Goal: Transaction & Acquisition: Subscribe to service/newsletter

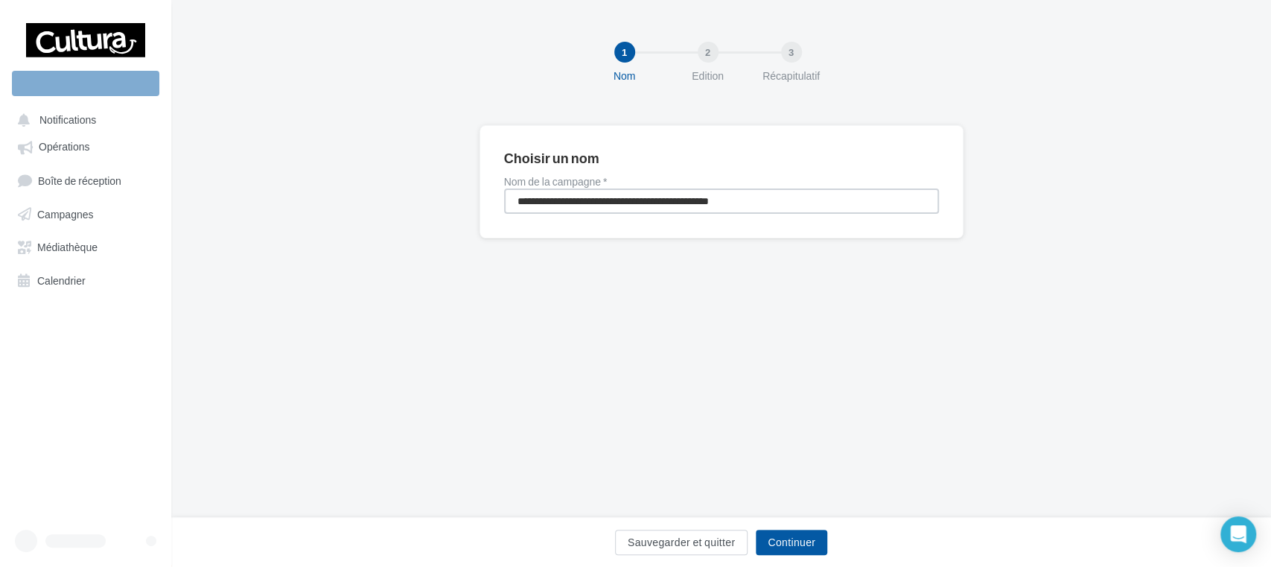
click at [543, 201] on input "**********" at bounding box center [721, 200] width 435 height 25
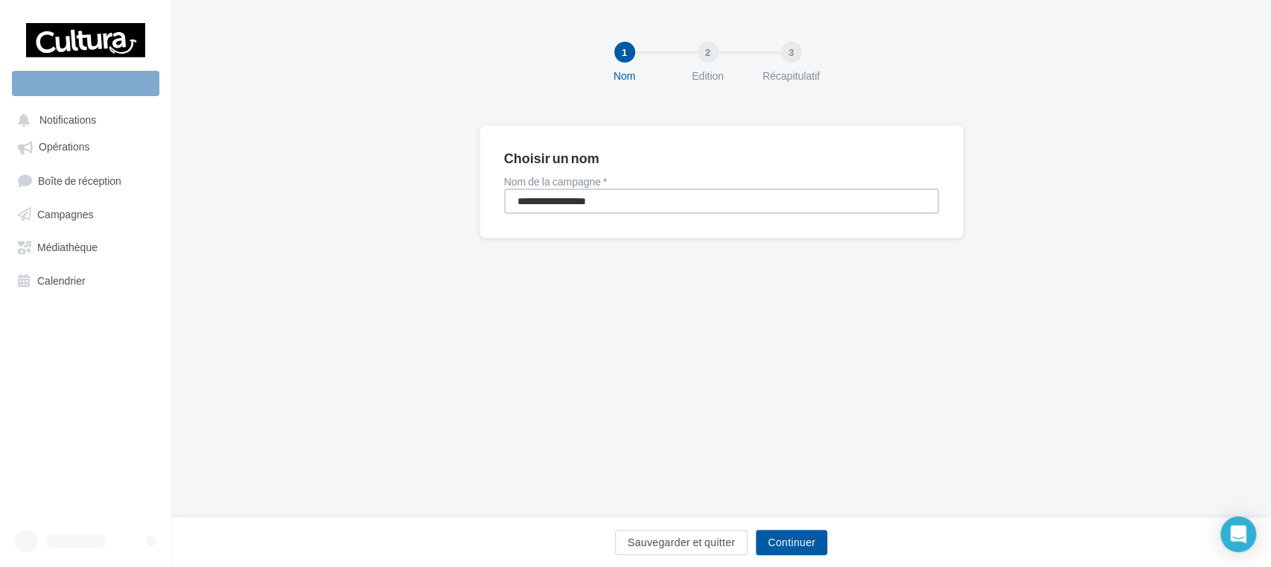
type input "**********"
click at [794, 542] on button "Continuer" at bounding box center [791, 541] width 71 height 25
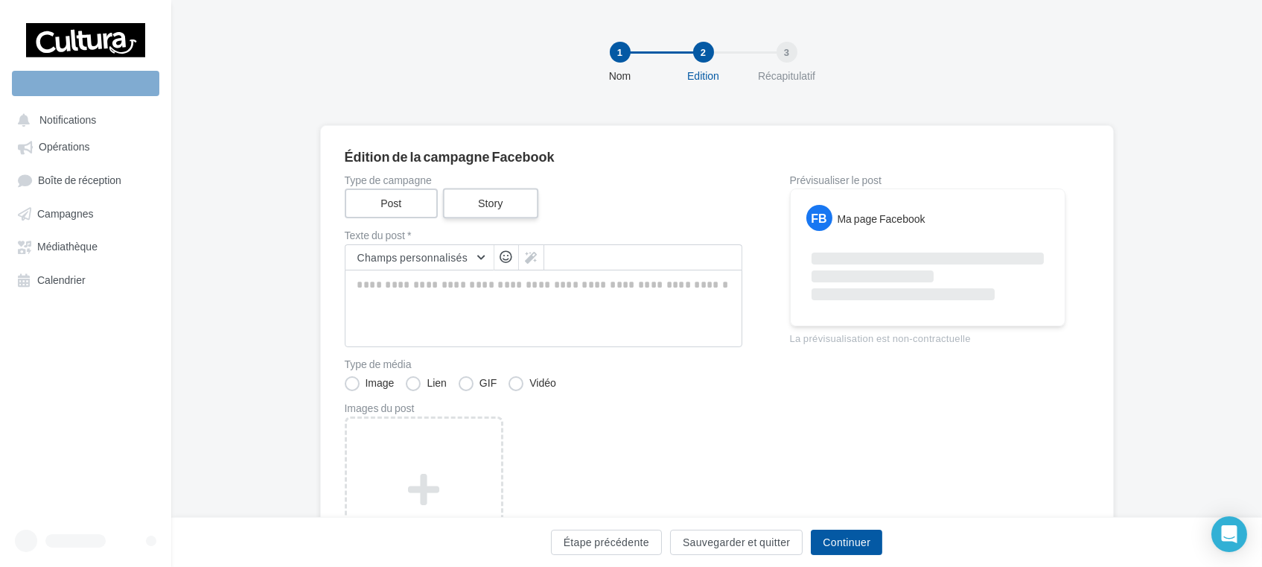
click at [483, 209] on label "Story" at bounding box center [490, 203] width 95 height 31
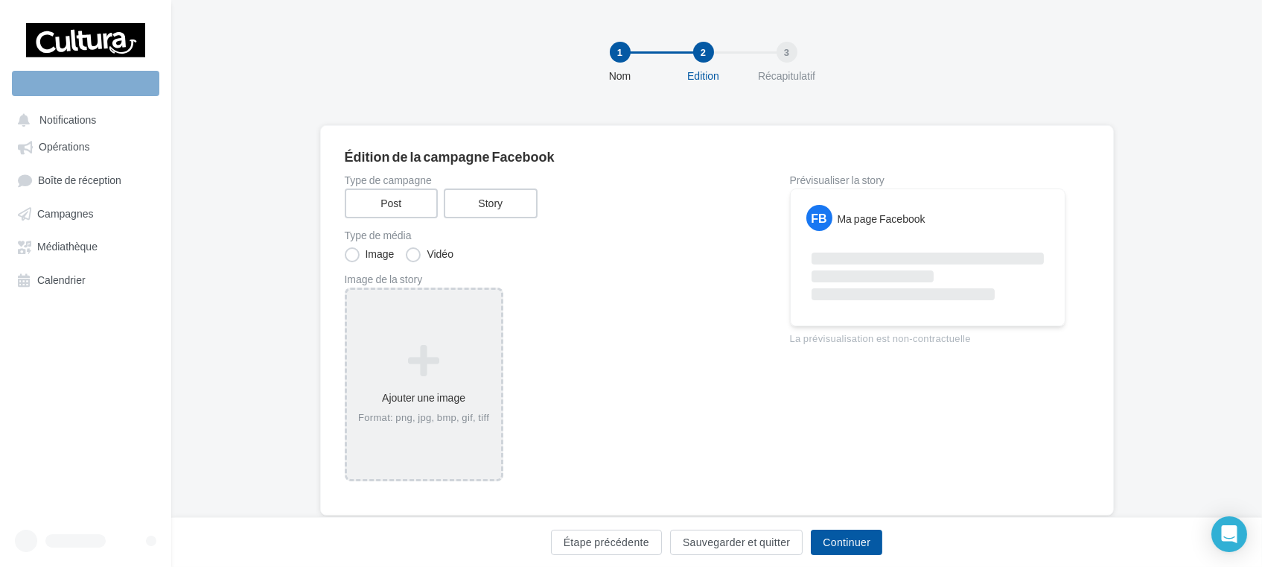
click at [423, 341] on div "Ajouter une image Format: png, jpg, bmp, gif, tiff" at bounding box center [424, 384] width 154 height 95
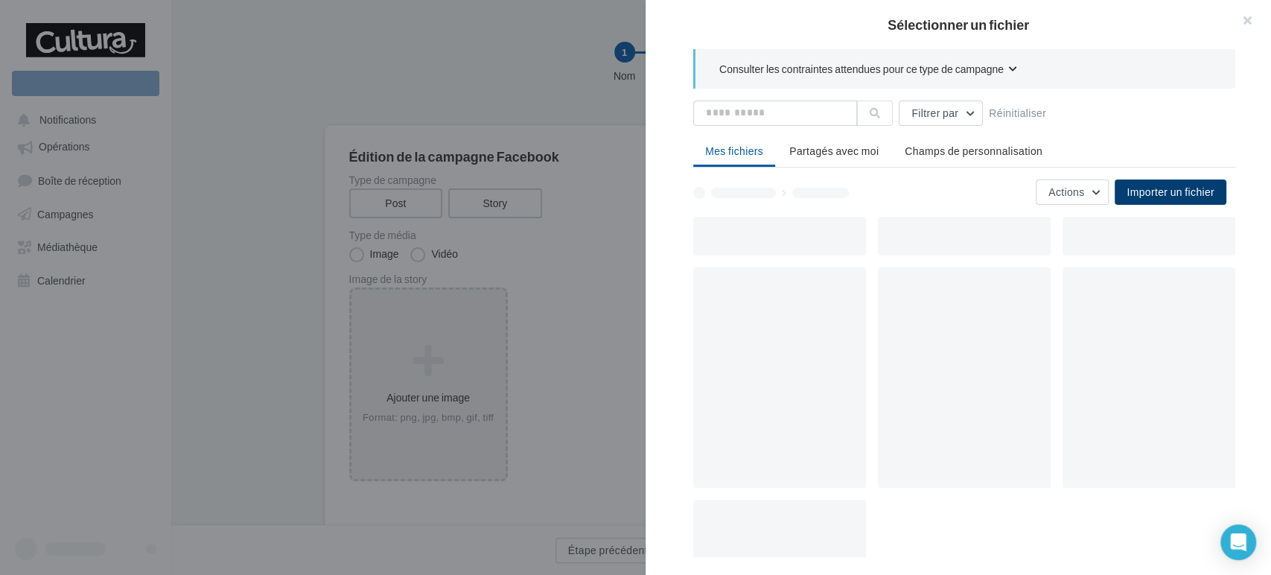
click at [1175, 191] on span "Importer un fichier" at bounding box center [1171, 191] width 88 height 13
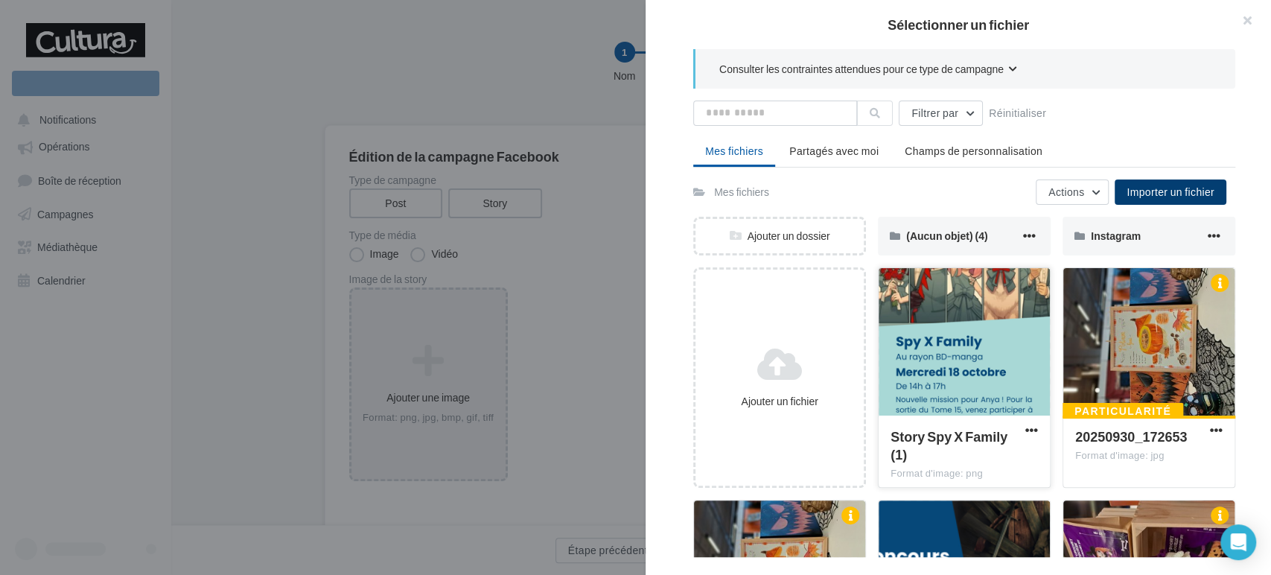
click at [969, 343] on div at bounding box center [964, 342] width 171 height 149
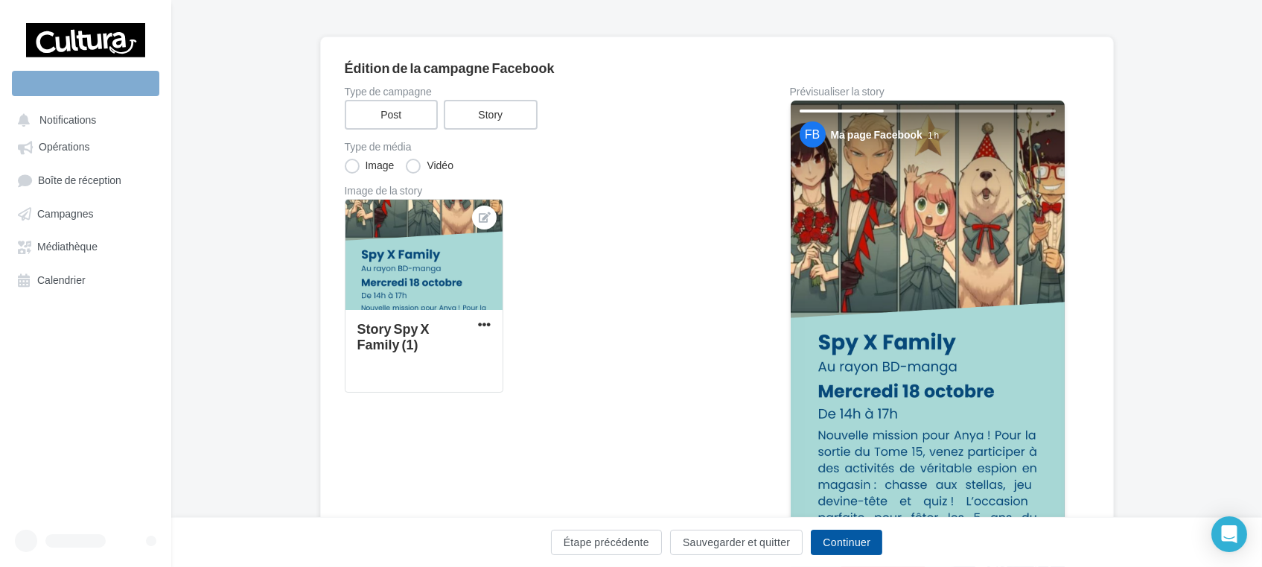
scroll to position [171, 0]
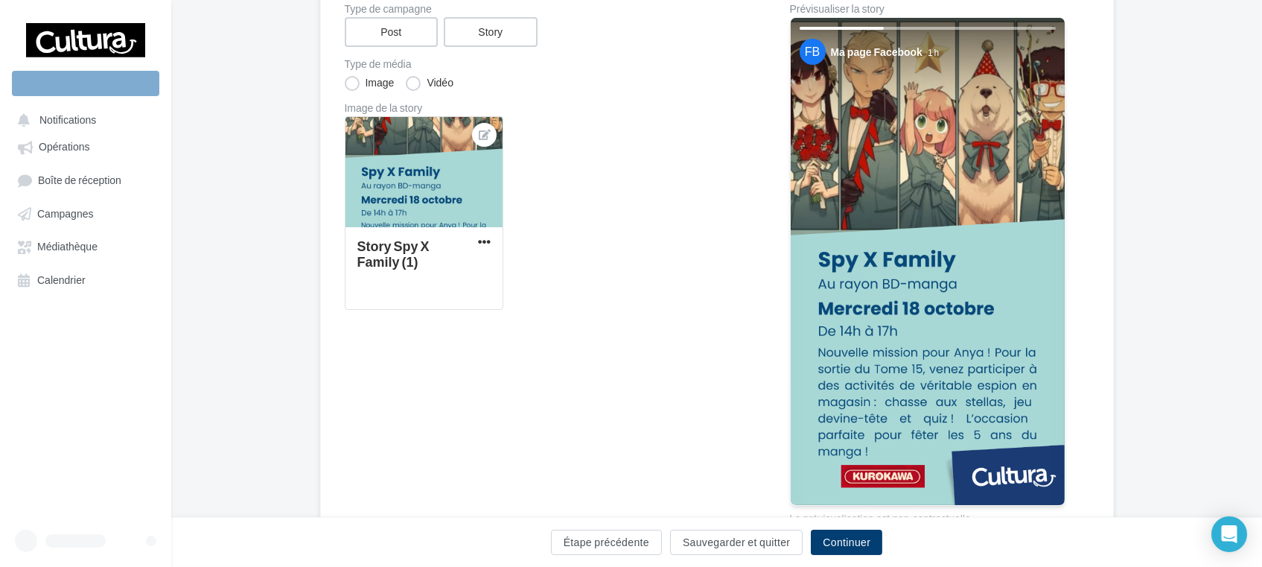
click at [842, 544] on button "Continuer" at bounding box center [846, 541] width 71 height 25
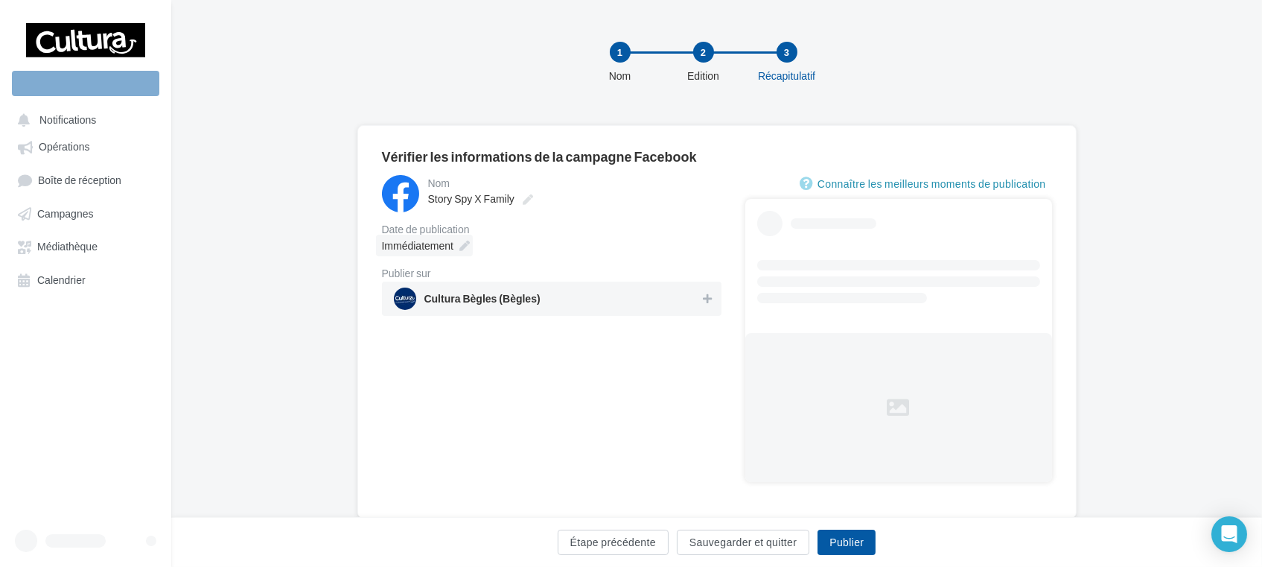
click at [419, 243] on span "Immédiatement" at bounding box center [417, 245] width 71 height 13
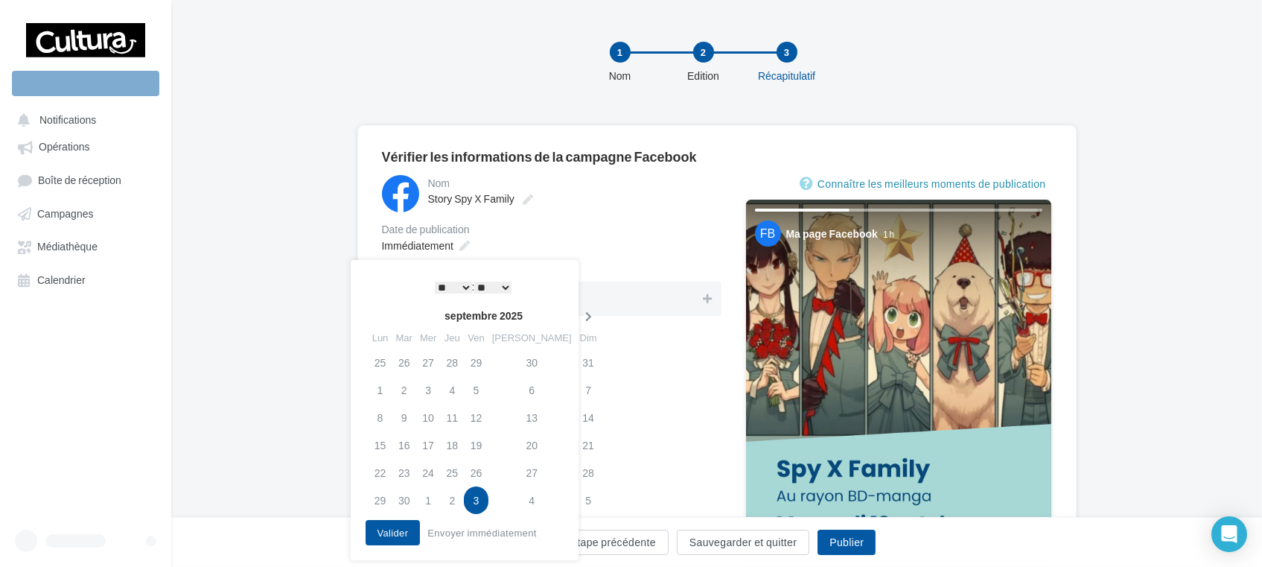
click at [579, 314] on icon at bounding box center [588, 316] width 19 height 10
click at [436, 390] on td "8" at bounding box center [428, 390] width 24 height 28
click at [462, 288] on select "* * * * * * * * * * ** ** ** ** ** ** ** ** ** ** ** ** ** **" at bounding box center [453, 287] width 37 height 12
click at [388, 533] on button "Valider" at bounding box center [393, 532] width 55 height 25
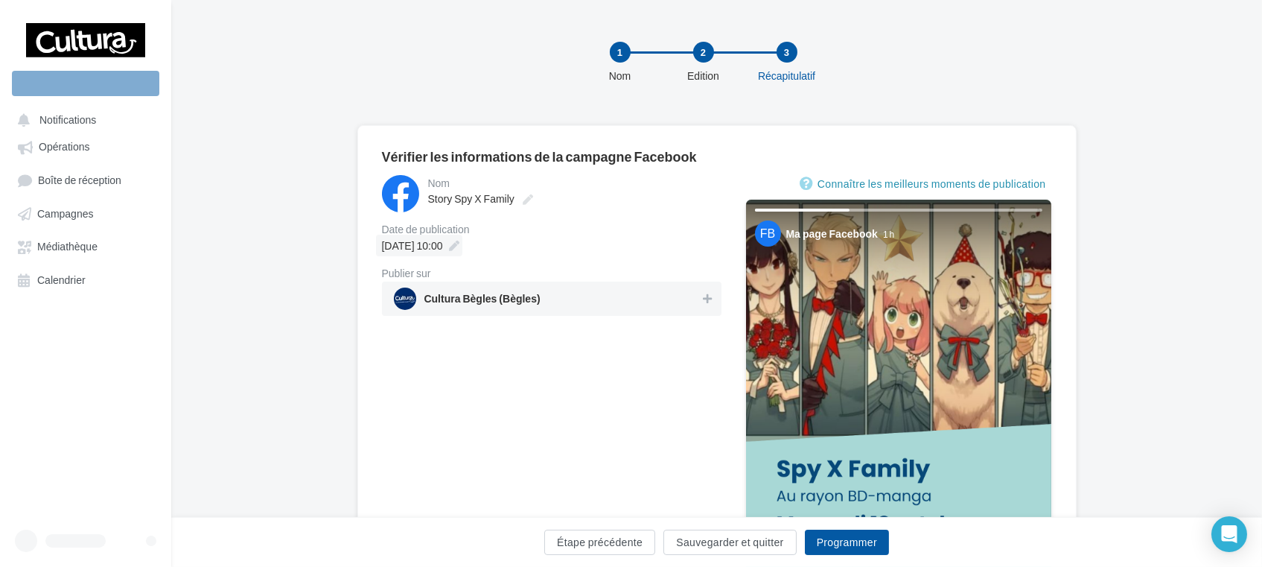
click at [429, 243] on span "[DATE] 10:00" at bounding box center [412, 245] width 61 height 13
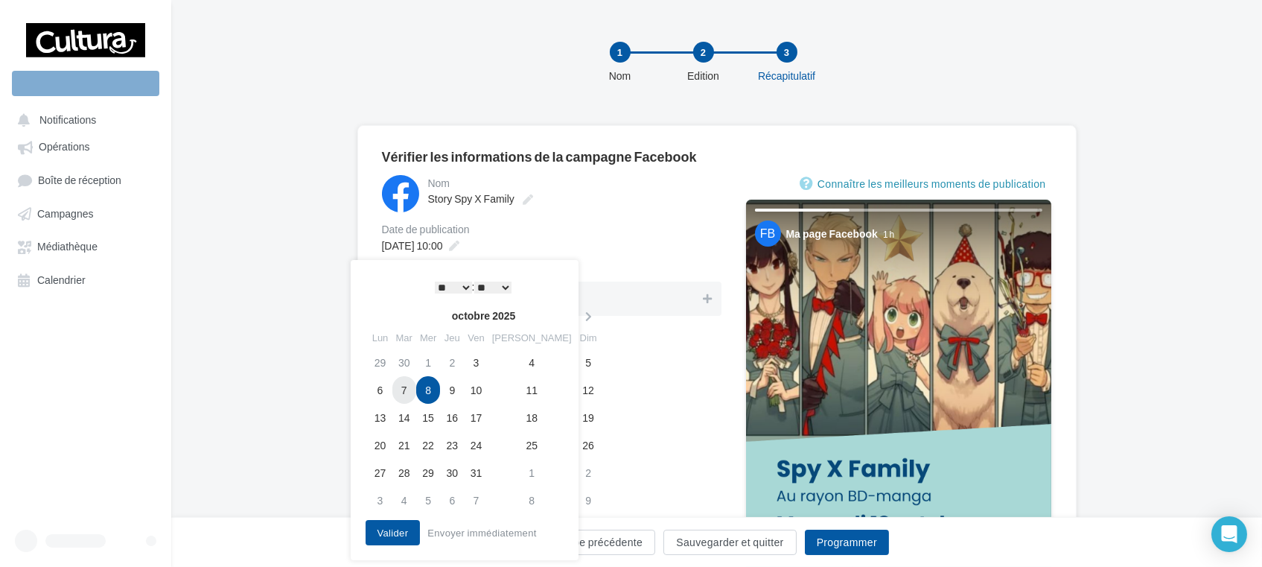
click at [407, 389] on td "7" at bounding box center [404, 390] width 24 height 28
click at [402, 530] on button "Valider" at bounding box center [393, 532] width 55 height 25
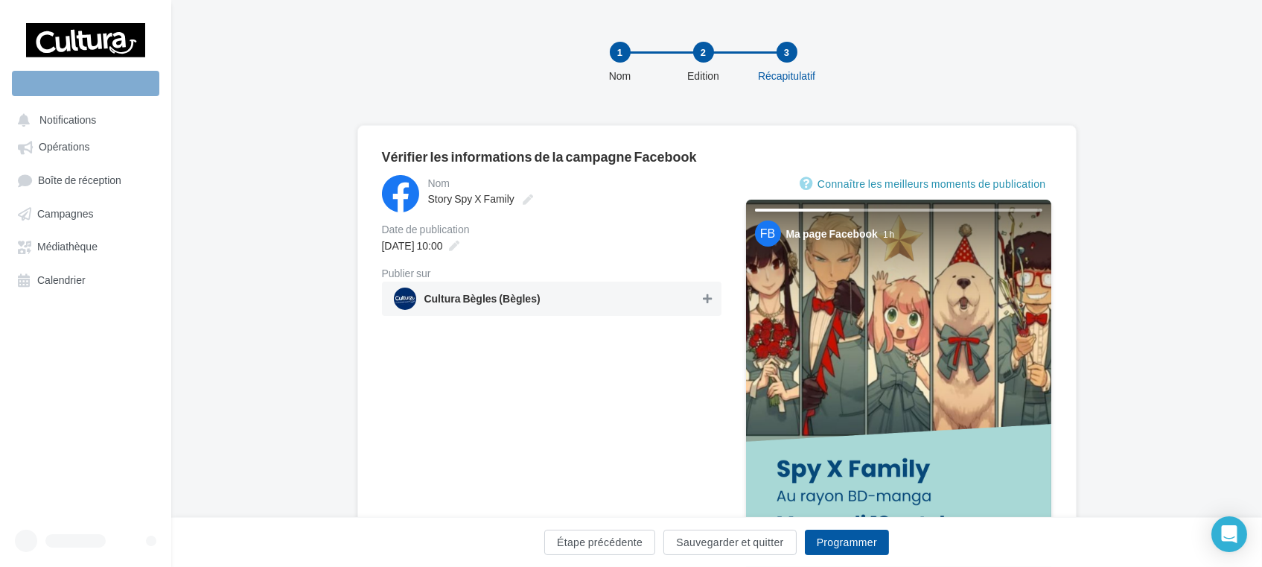
click at [703, 296] on icon at bounding box center [707, 298] width 9 height 10
click at [713, 550] on button "Sauvegarder et quitter" at bounding box center [729, 541] width 133 height 25
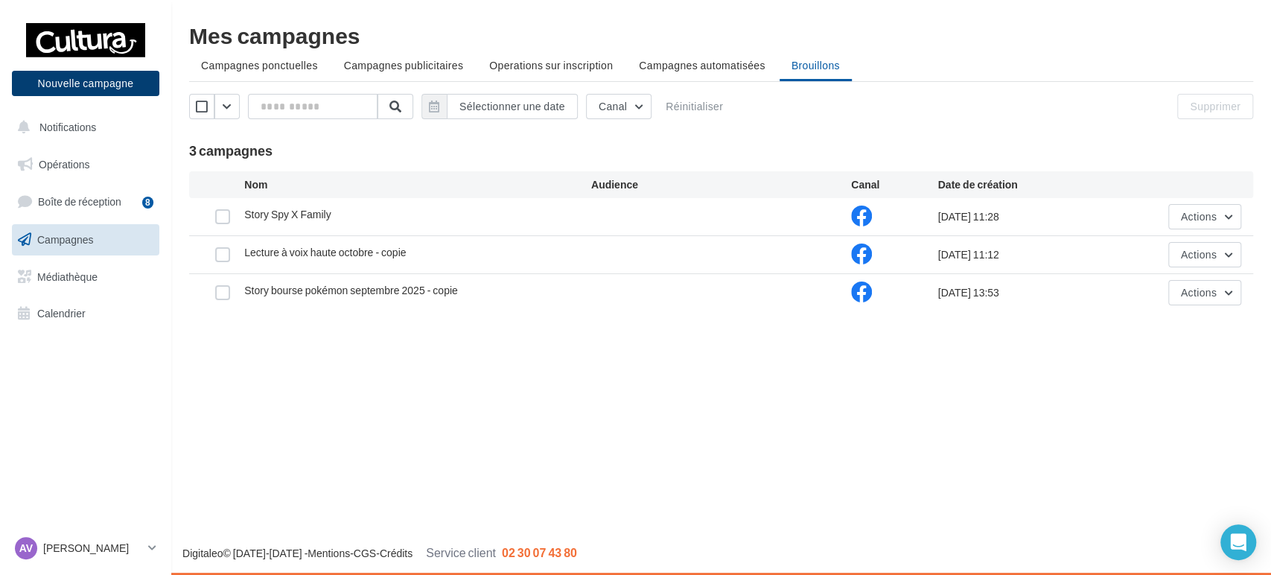
click at [69, 94] on button "Nouvelle campagne" at bounding box center [85, 83] width 147 height 25
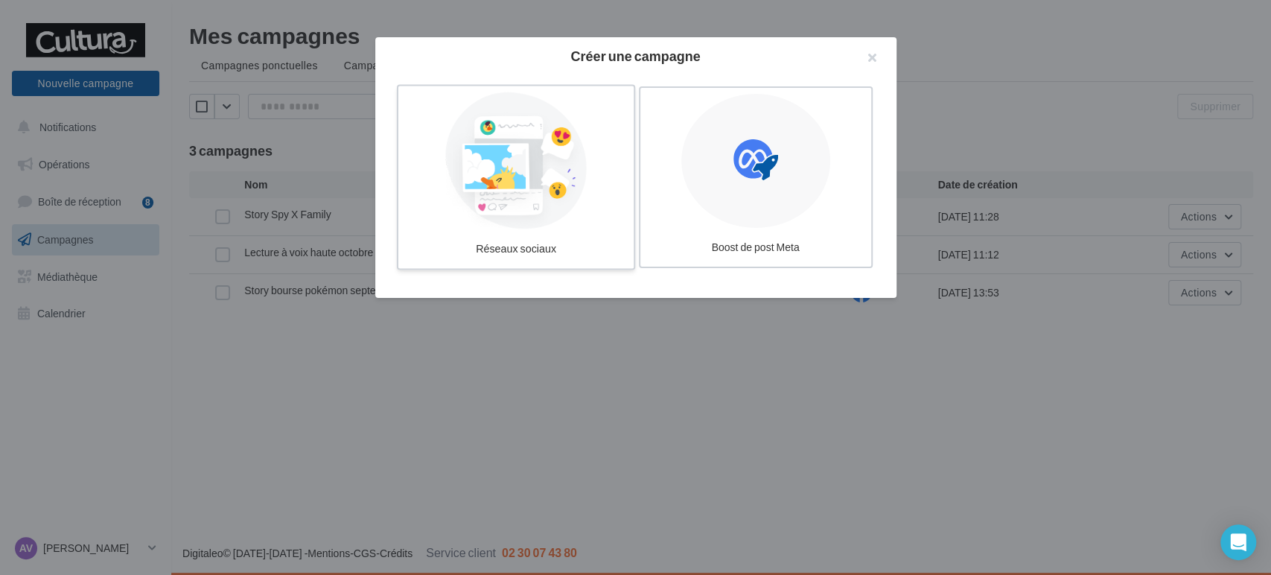
click at [590, 207] on div at bounding box center [515, 160] width 223 height 137
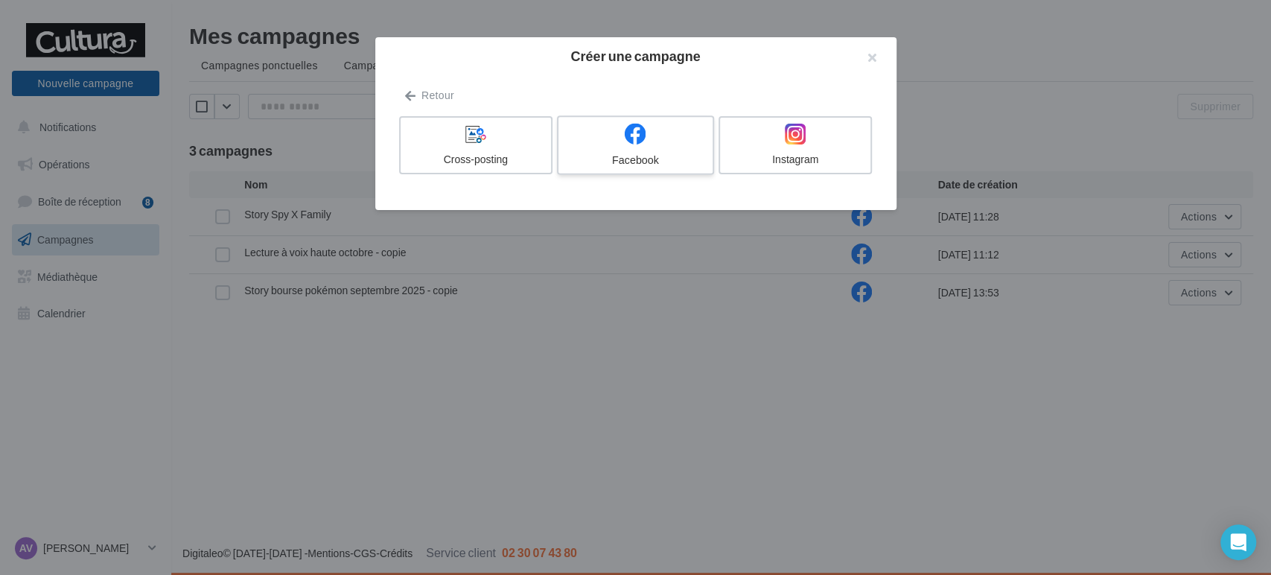
click at [660, 144] on div at bounding box center [634, 134] width 141 height 23
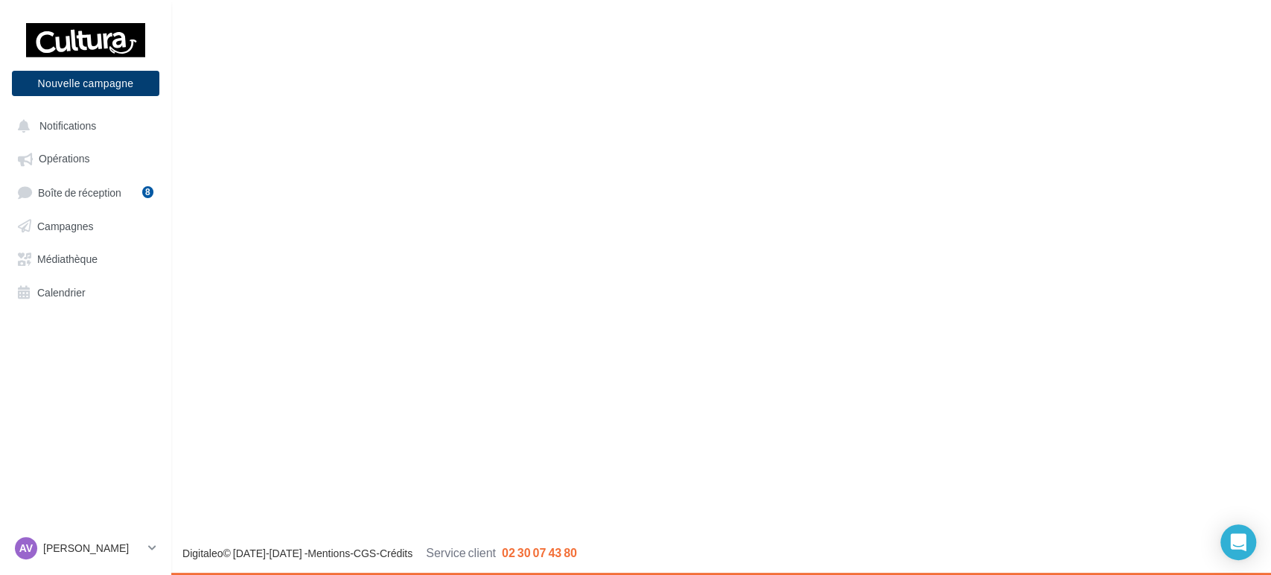
drag, startPoint x: 1162, startPoint y: 1, endPoint x: 125, endPoint y: 93, distance: 1041.3
click at [125, 93] on button "Nouvelle campagne" at bounding box center [85, 83] width 147 height 25
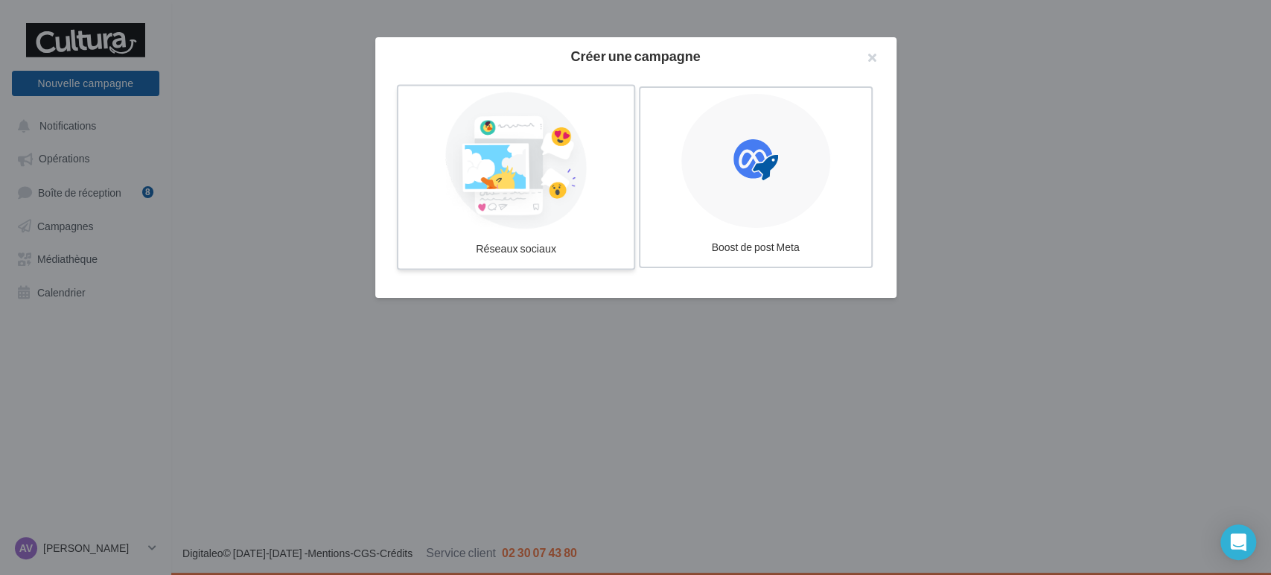
click at [556, 266] on label "Réseaux sociaux" at bounding box center [515, 177] width 238 height 185
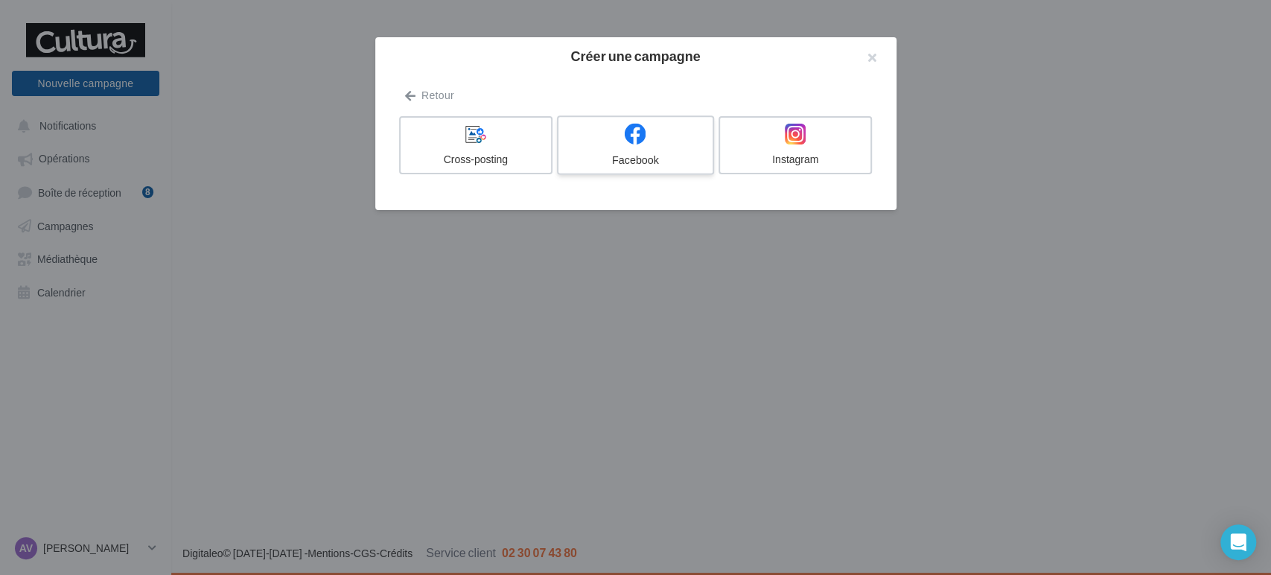
click at [667, 144] on div at bounding box center [634, 134] width 141 height 23
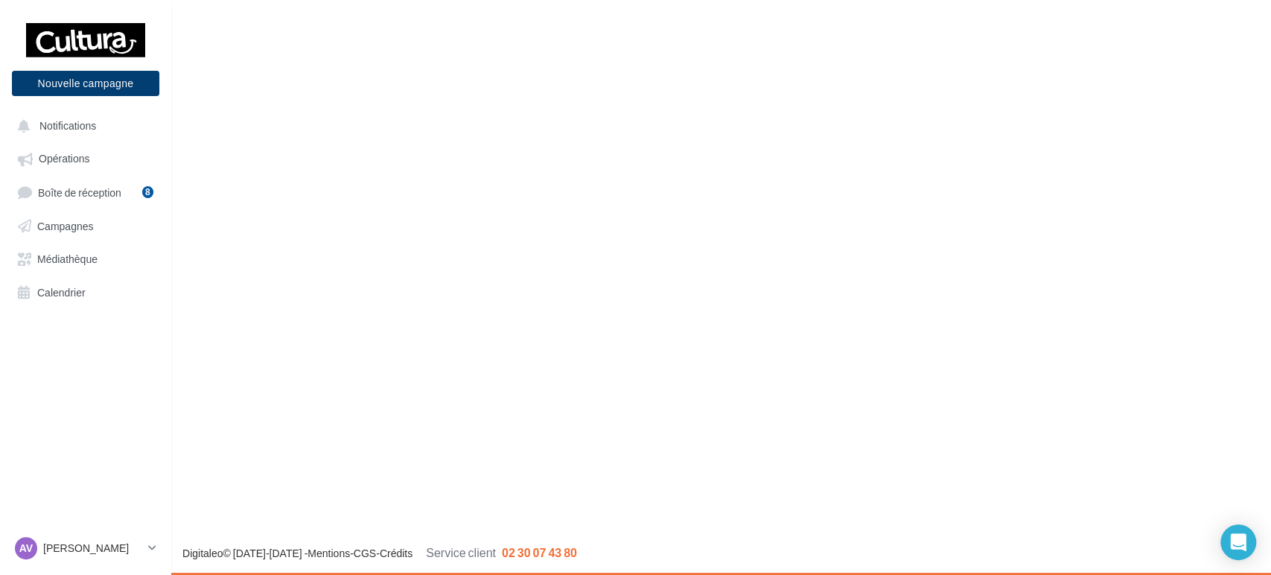
click at [80, 81] on button "Nouvelle campagne" at bounding box center [85, 83] width 147 height 25
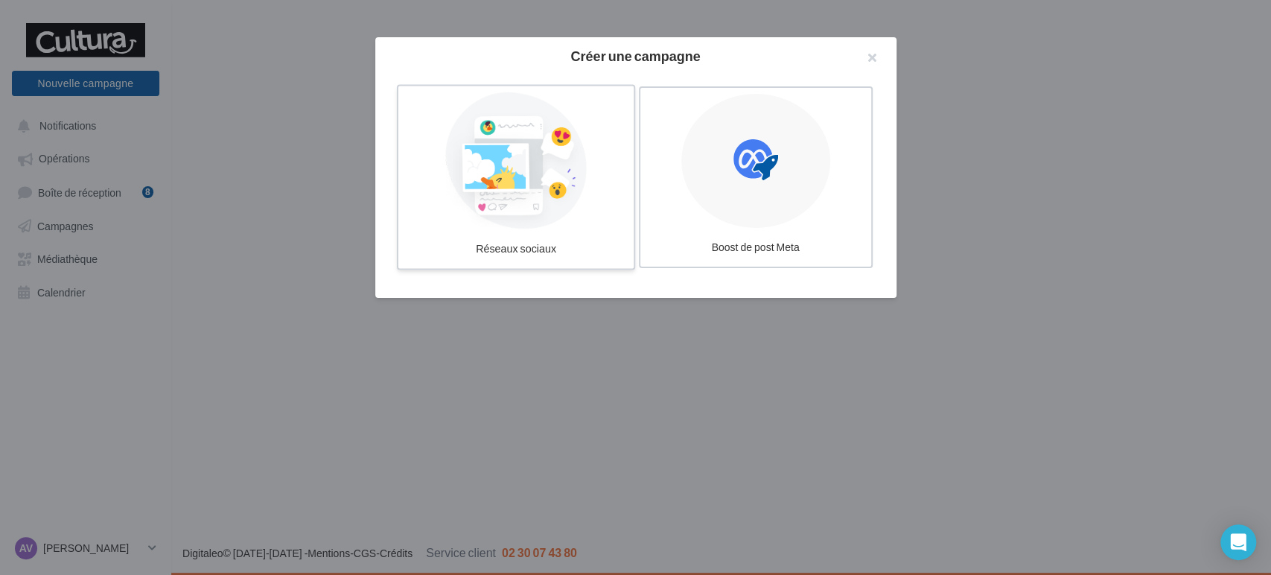
click at [452, 118] on div at bounding box center [515, 160] width 223 height 137
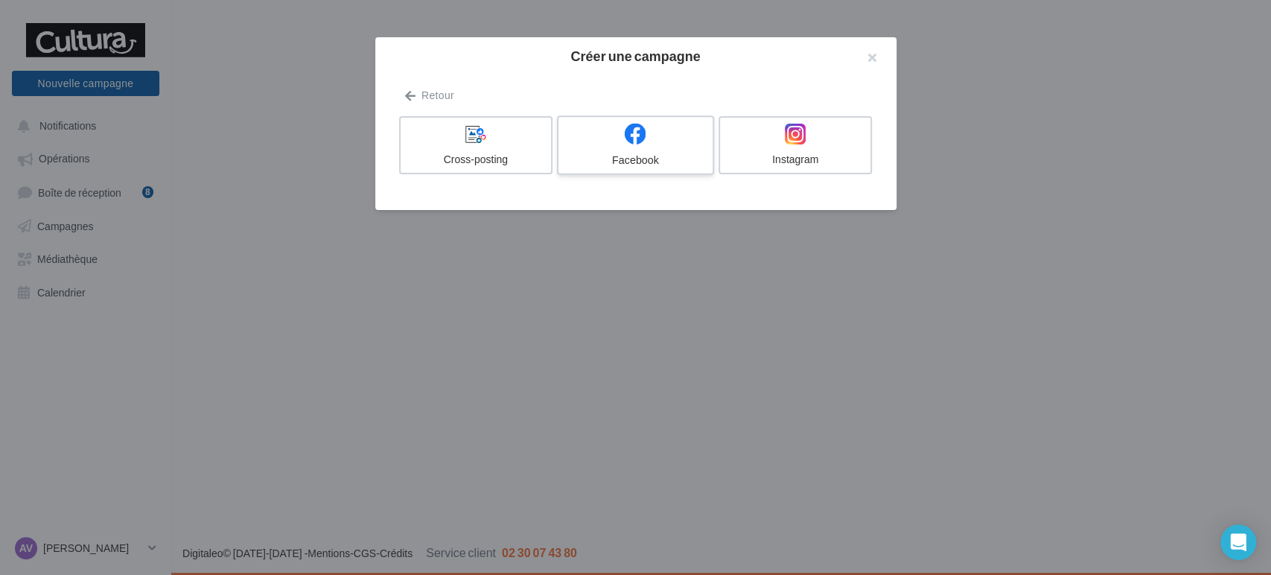
click at [657, 168] on label "Facebook" at bounding box center [635, 145] width 157 height 60
